Goal: Task Accomplishment & Management: Use online tool/utility

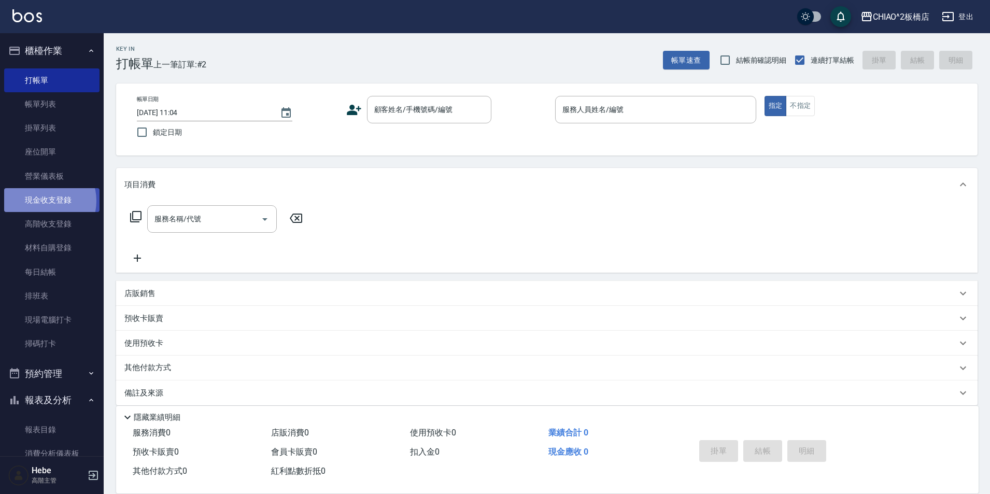
click at [44, 201] on link "現金收支登錄" at bounding box center [51, 200] width 95 height 24
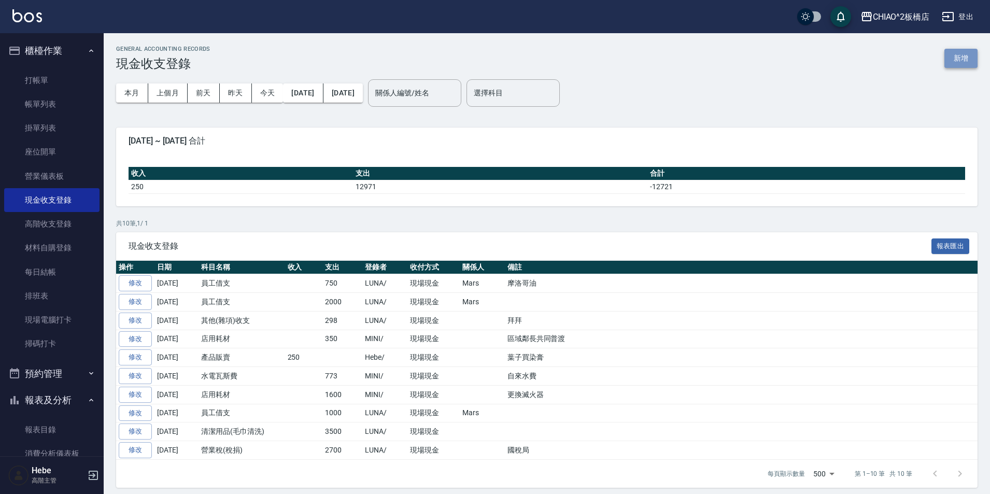
click at [957, 55] on button "新增" at bounding box center [960, 58] width 33 height 19
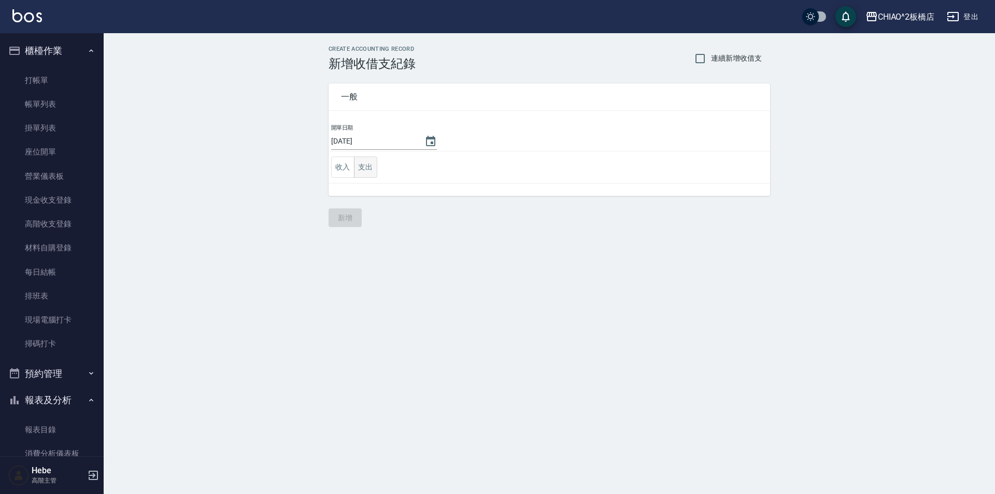
click at [366, 167] on button "支出" at bounding box center [365, 167] width 23 height 21
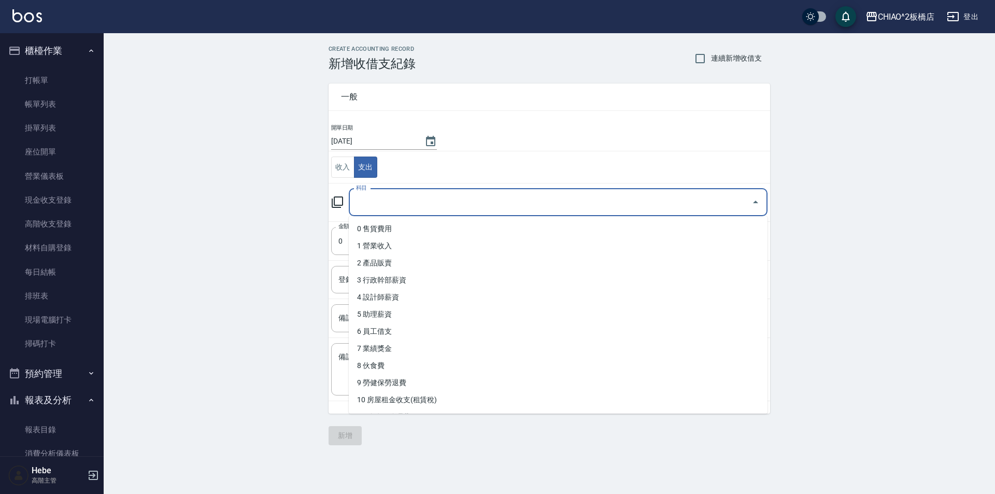
click at [376, 204] on input "科目" at bounding box center [550, 202] width 394 height 18
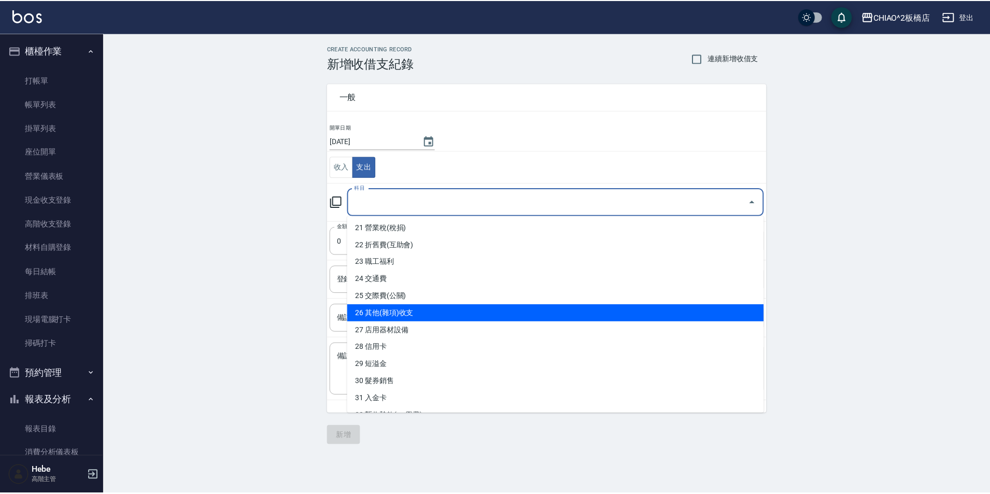
scroll to position [363, 0]
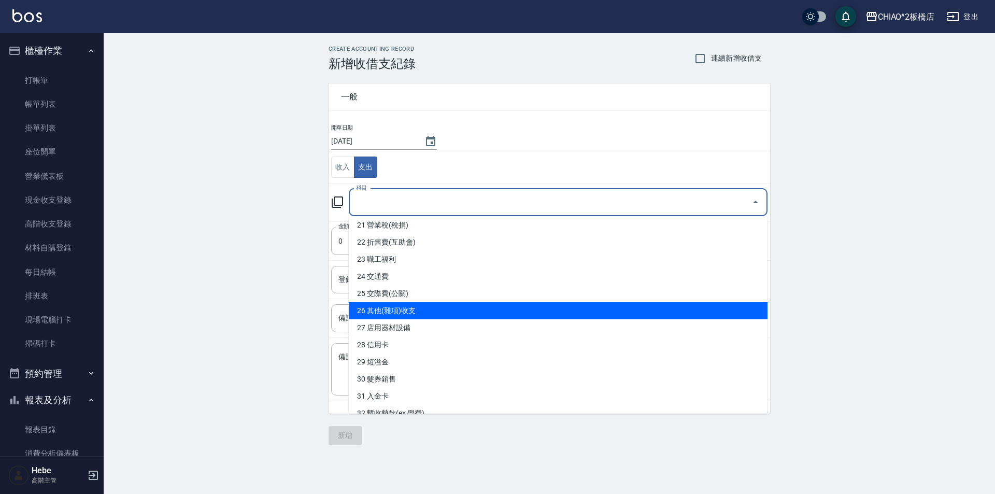
click at [401, 312] on li "26 其他(雜項)收支" at bounding box center [558, 310] width 419 height 17
type input "26 其他(雜項)收支"
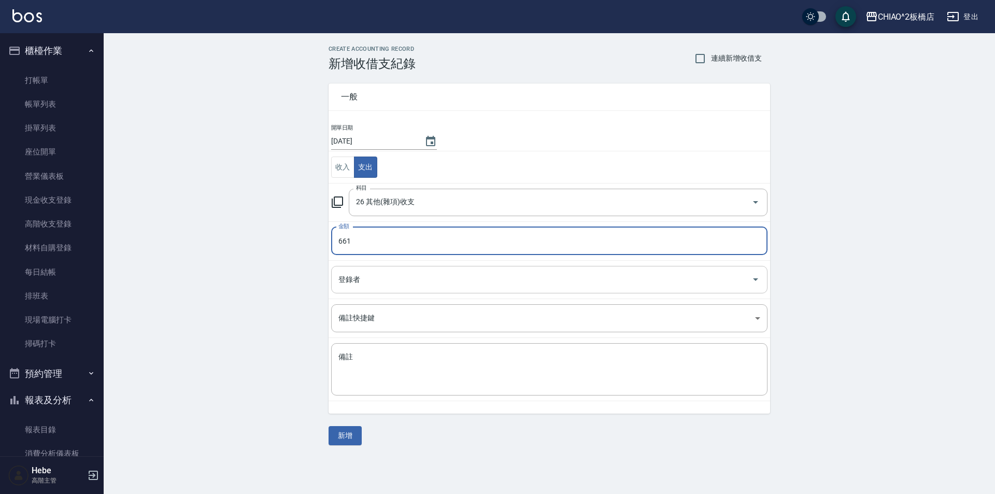
type input "661"
click at [380, 278] on input "登錄者" at bounding box center [541, 280] width 411 height 18
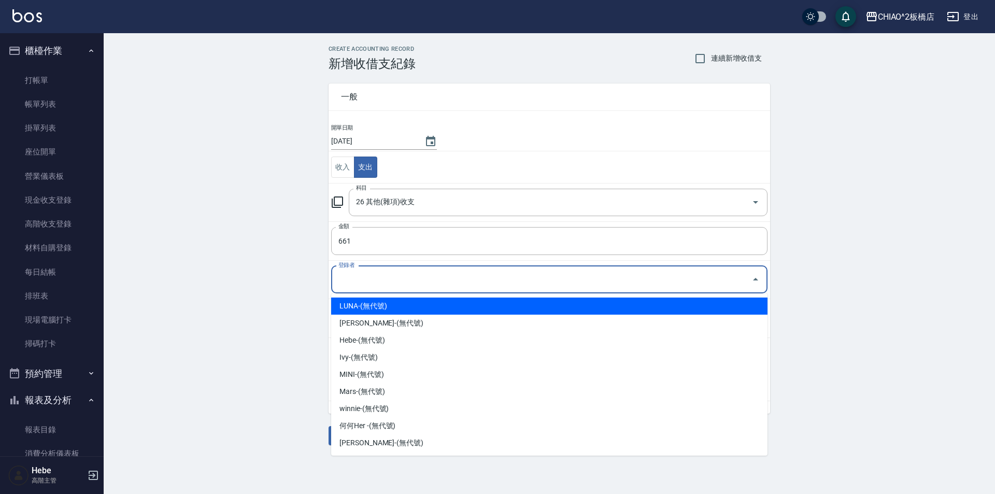
click at [383, 306] on li "LUNA-(無代號)" at bounding box center [549, 305] width 436 height 17
type input "LUNA-(無代號)"
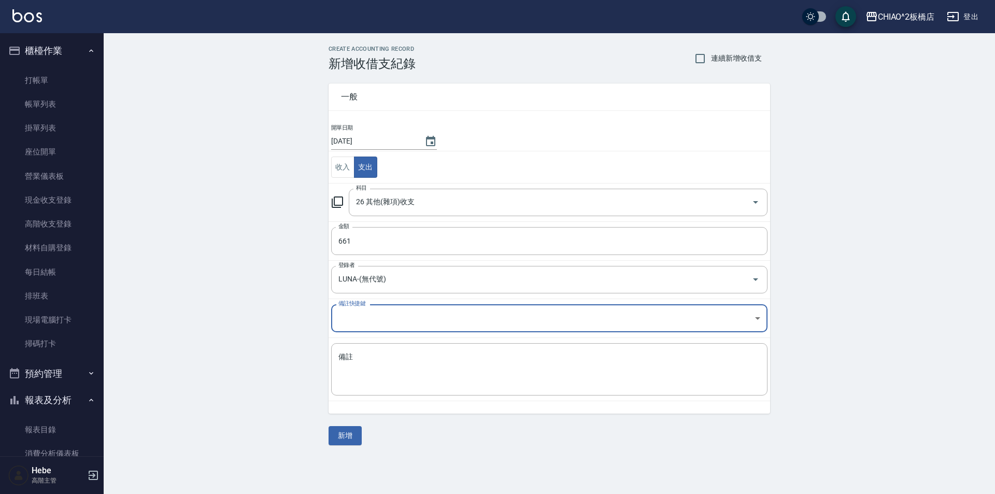
click at [380, 317] on body "CHIAO^2板橋店 登出 櫃檯作業 打帳單 帳單列表 掛單列表 座位開單 營業儀表板 現金收支登錄 高階收支登錄 材料自購登錄 每日結帳 排班表 現場電腦打…" at bounding box center [497, 247] width 995 height 494
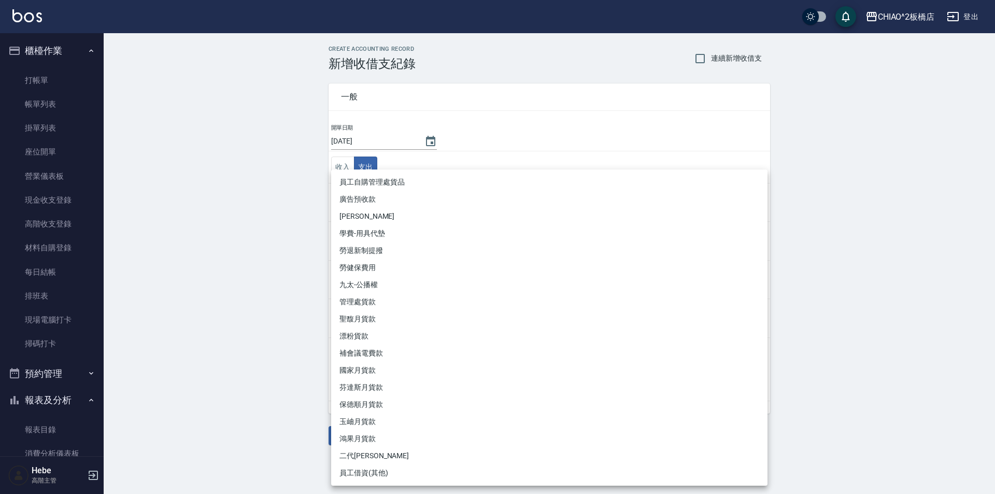
click at [264, 290] on div at bounding box center [497, 247] width 995 height 494
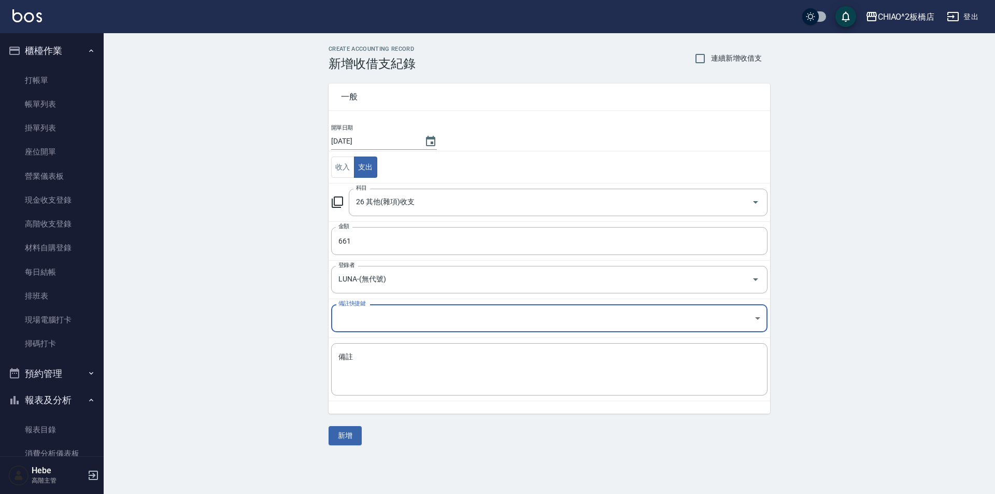
click at [346, 378] on textarea "備註" at bounding box center [549, 369] width 422 height 35
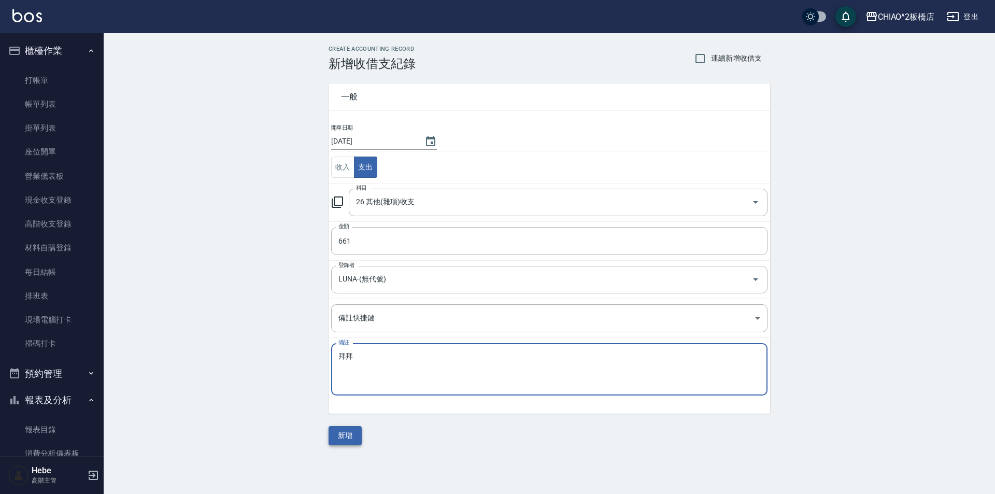
type textarea "拜拜"
click at [338, 435] on button "新增" at bounding box center [345, 435] width 33 height 19
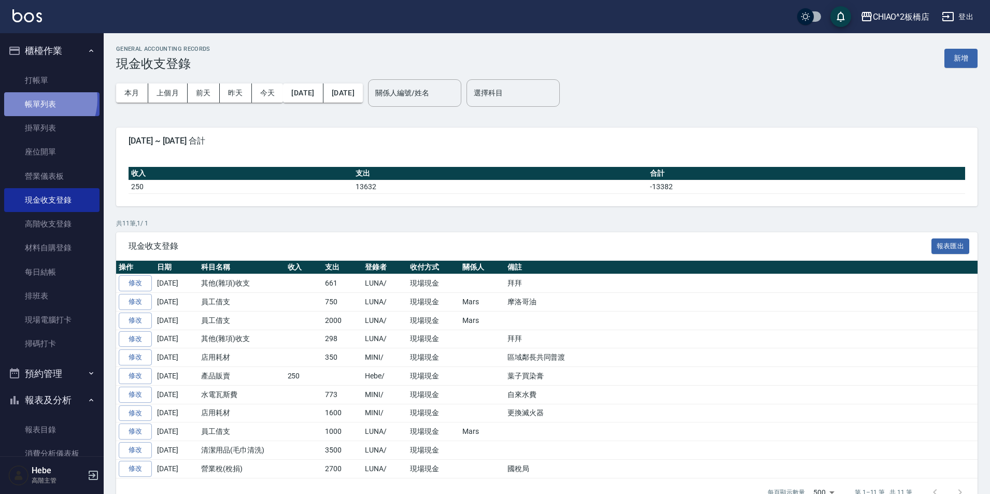
click at [36, 99] on link "帳單列表" at bounding box center [51, 104] width 95 height 24
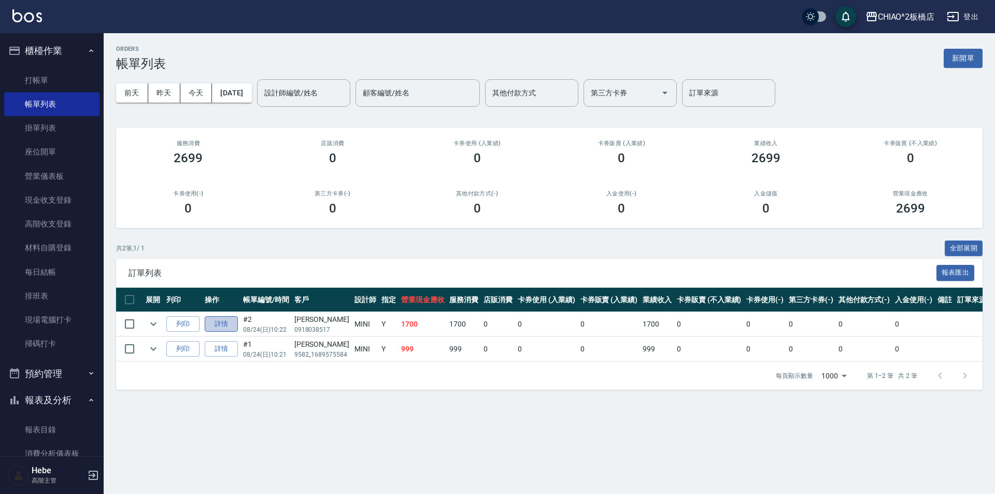
click at [229, 320] on link "詳情" at bounding box center [221, 324] width 33 height 16
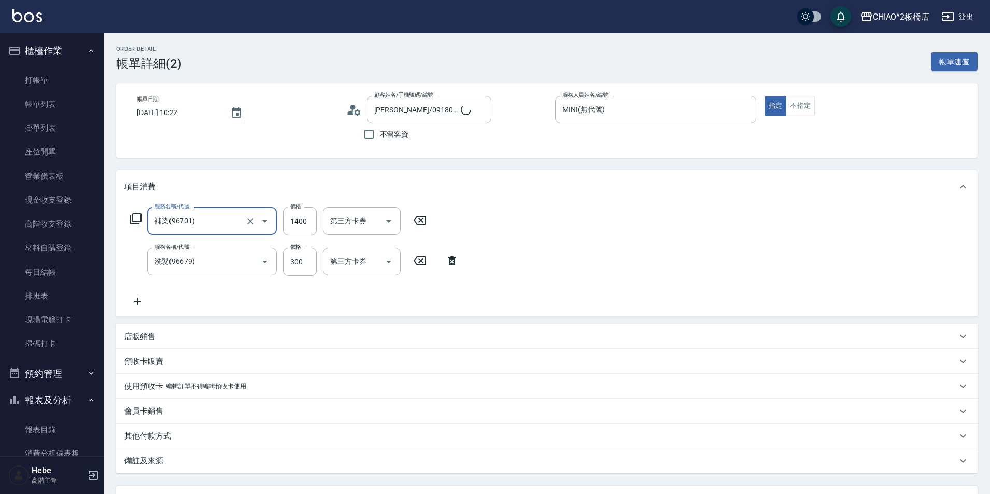
type input "[PERSON_NAME]/0918038517/null"
click at [212, 461] on div "備註及來源" at bounding box center [540, 461] width 832 height 11
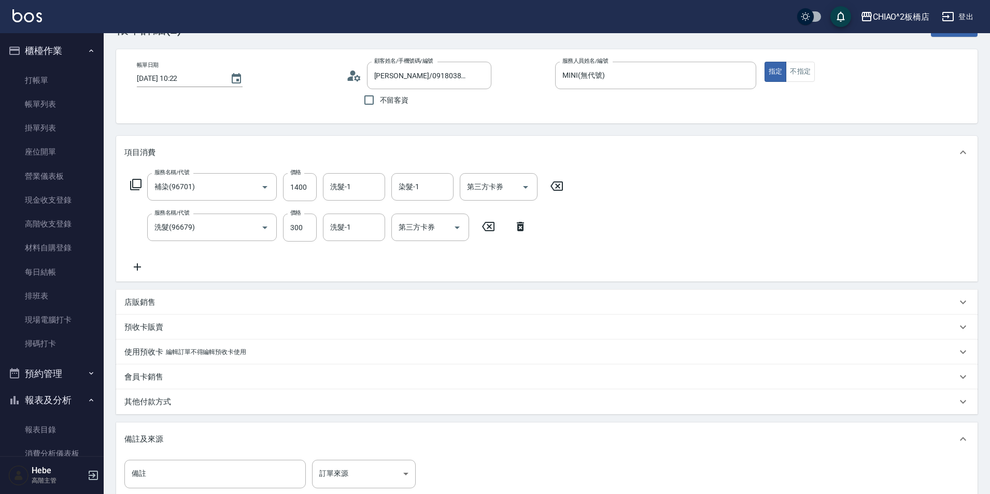
scroll to position [52, 0]
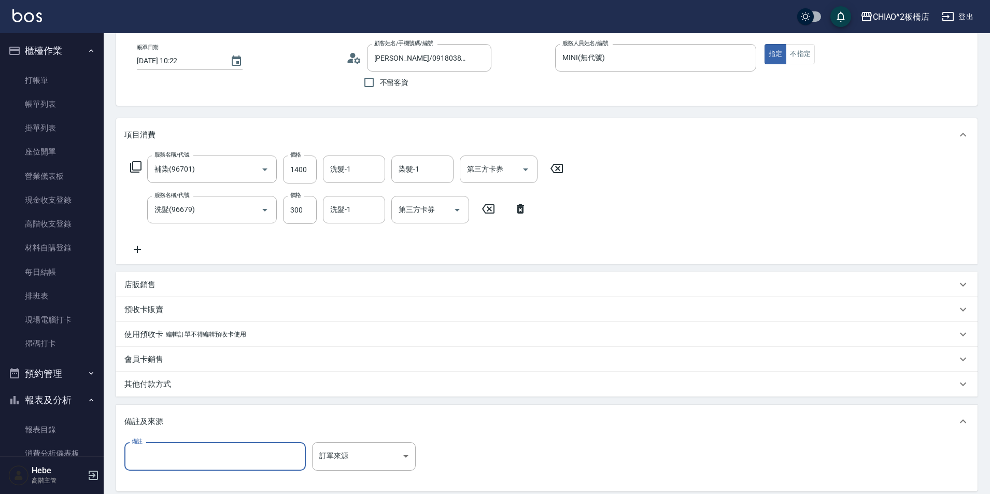
click at [203, 445] on input "備註" at bounding box center [214, 456] width 181 height 28
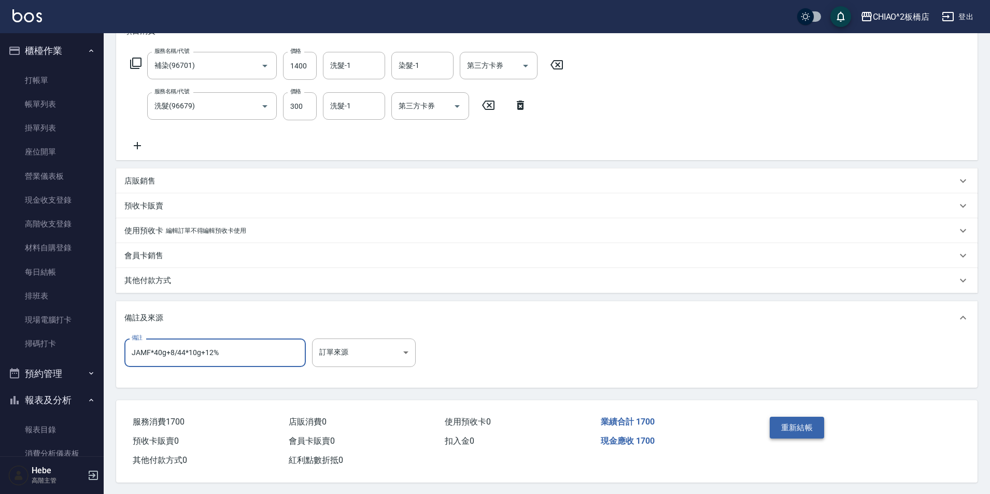
type input "JAMF*40g+8/44*10g+12%"
click at [798, 431] on button "重新結帳" at bounding box center [797, 428] width 55 height 22
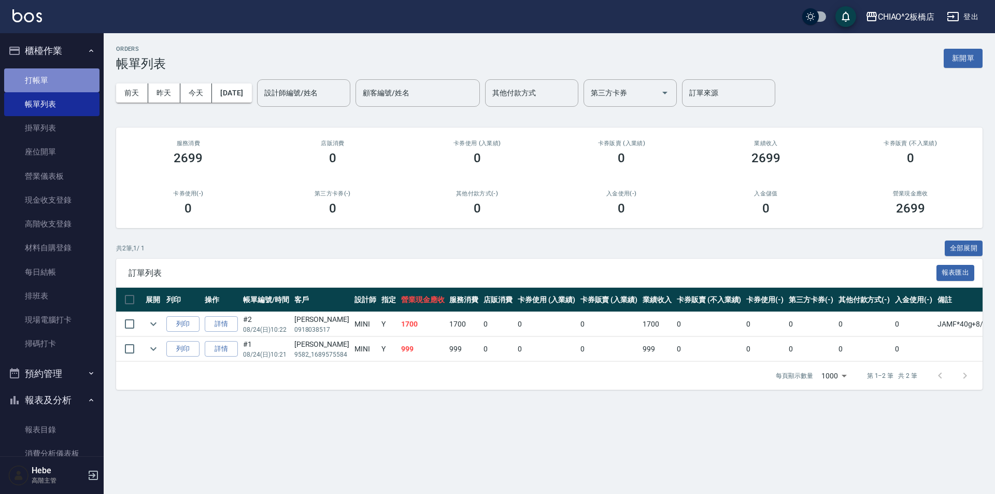
click at [57, 73] on link "打帳單" at bounding box center [51, 80] width 95 height 24
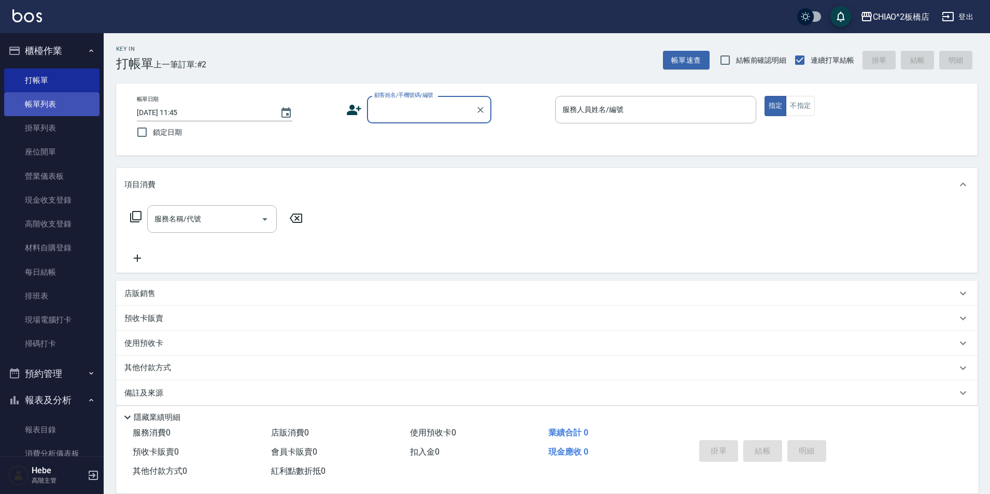
click at [55, 97] on link "帳單列表" at bounding box center [51, 104] width 95 height 24
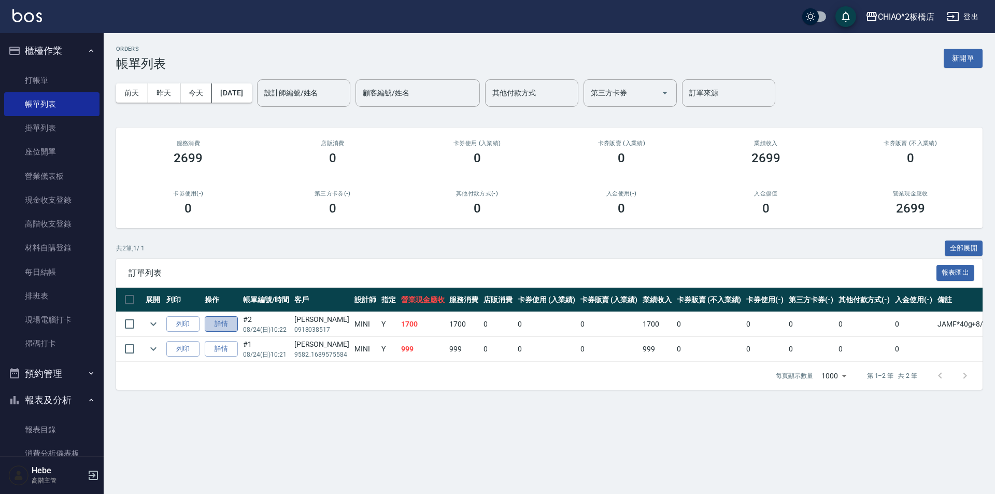
click at [216, 325] on link "詳情" at bounding box center [221, 324] width 33 height 16
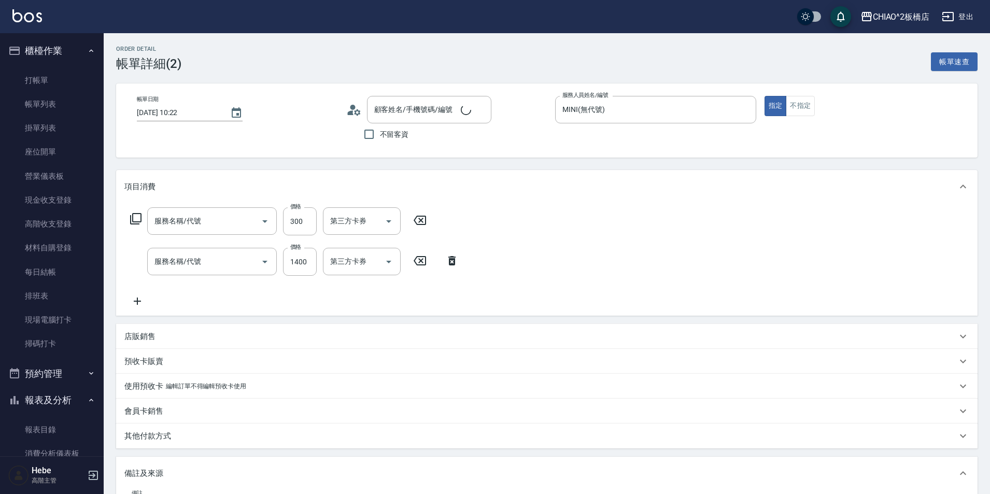
type input "[DATE] 10:22"
type input "MINI(無代號)"
type input "JAMF*40g+8/44*10g+12%"
type input "洗髮(96679)"
type input "補染(96701)"
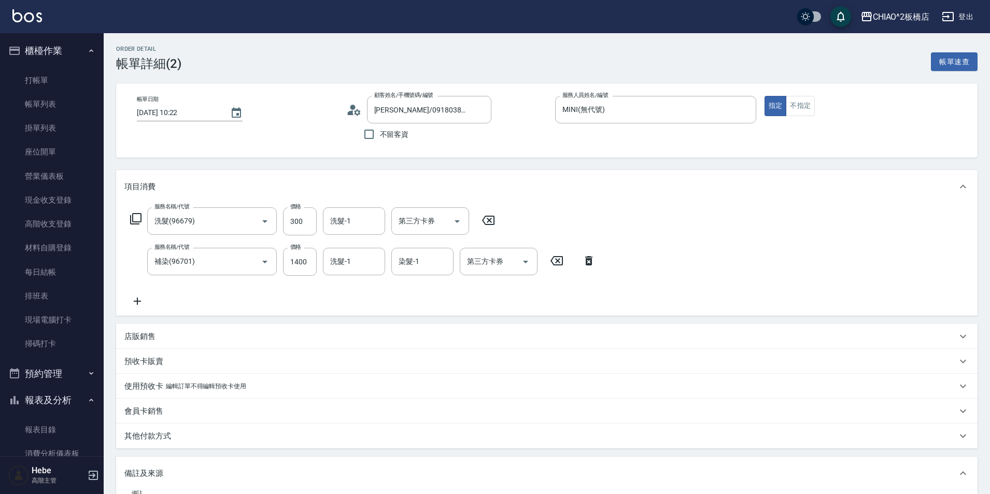
type input "[PERSON_NAME]/0918038517/null"
click at [139, 301] on icon at bounding box center [137, 300] width 7 height 7
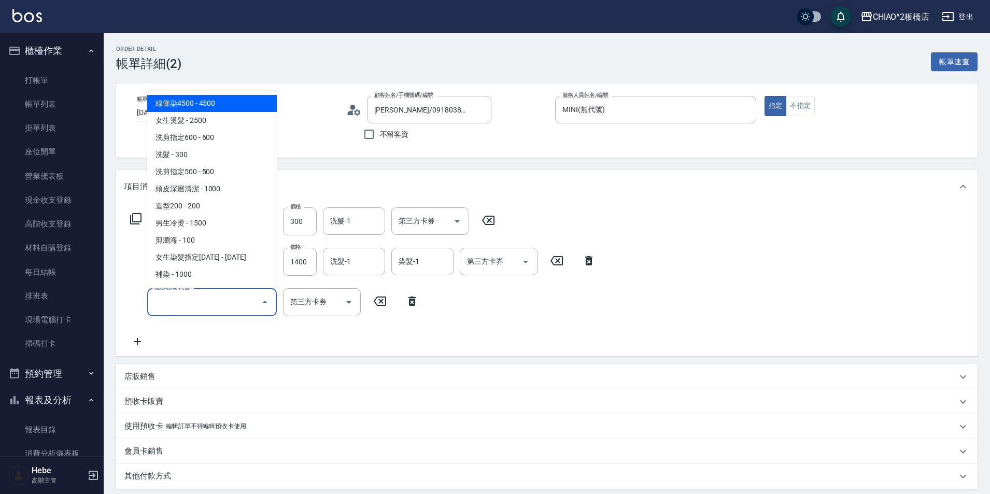
click at [183, 296] on input "服務名稱/代號" at bounding box center [204, 302] width 105 height 18
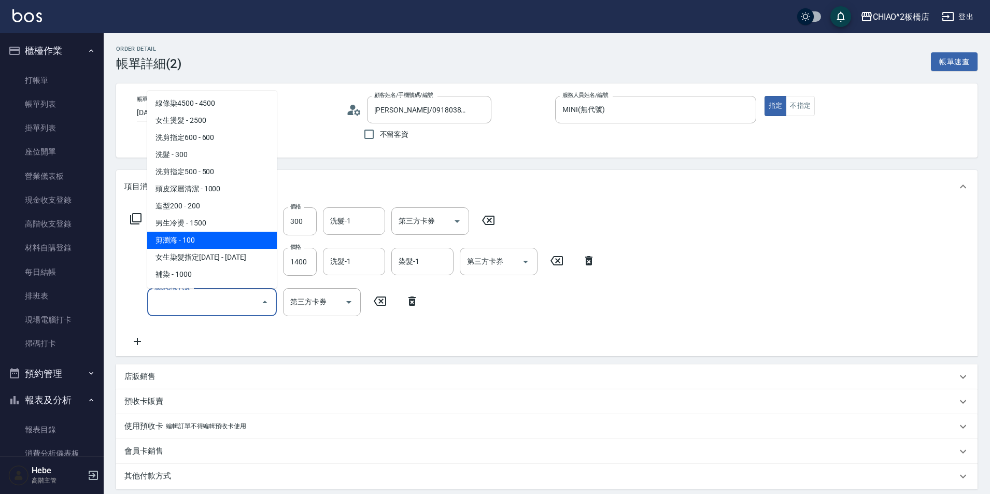
click at [190, 243] on span "剪瀏海 - 100" at bounding box center [212, 240] width 130 height 17
type input "剪瀏海(96690)"
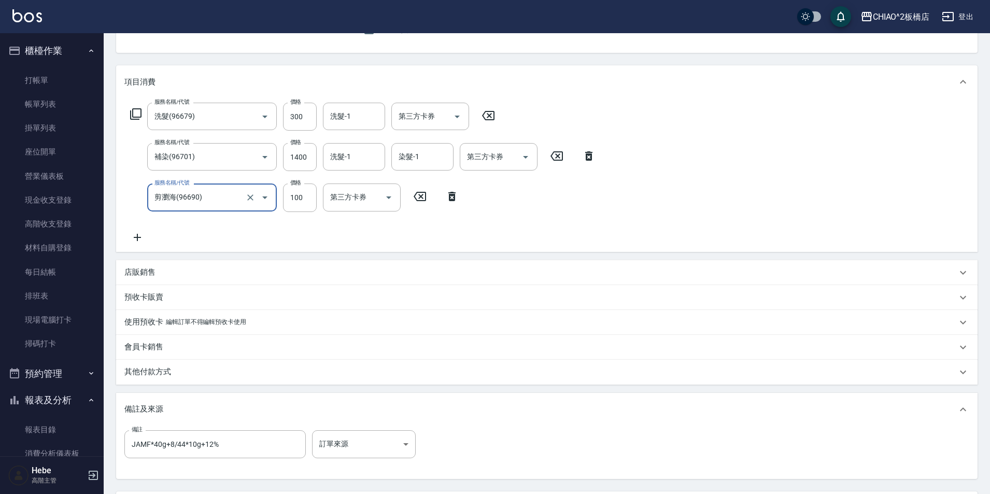
scroll to position [202, 0]
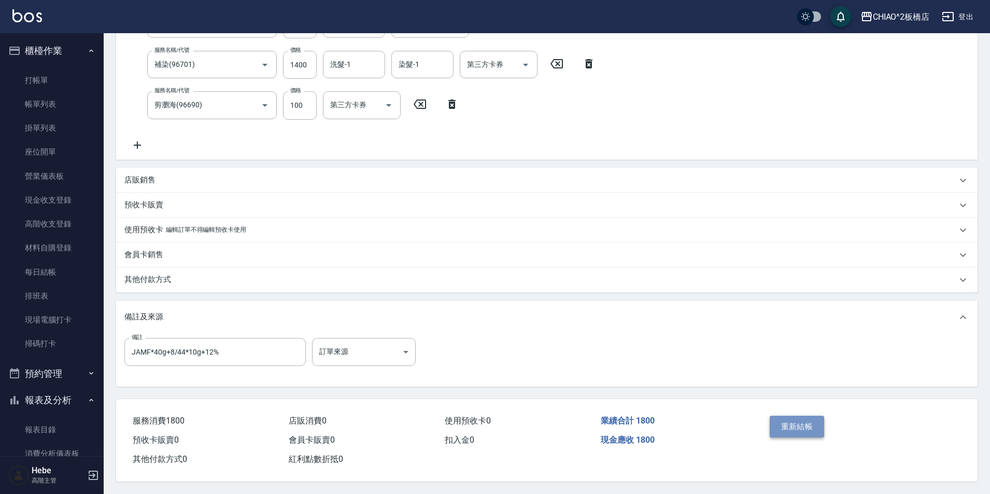
click at [802, 423] on button "重新結帳" at bounding box center [797, 427] width 55 height 22
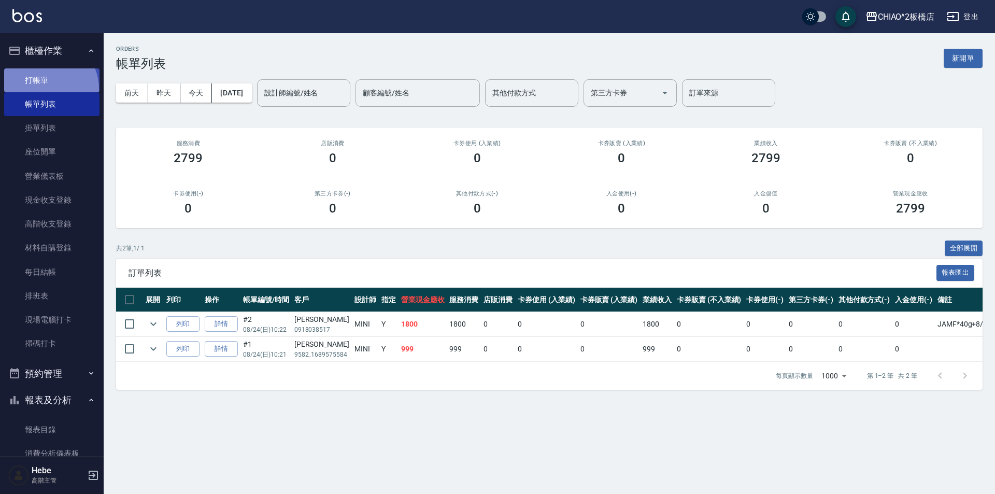
click at [45, 89] on link "打帳單" at bounding box center [51, 80] width 95 height 24
